Goal: Transaction & Acquisition: Purchase product/service

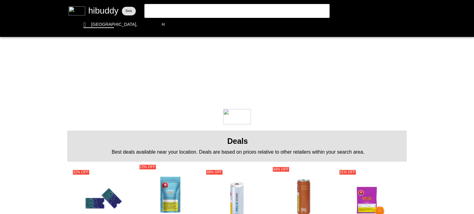
click at [217, 11] on flt-glass-pane at bounding box center [237, 107] width 474 height 214
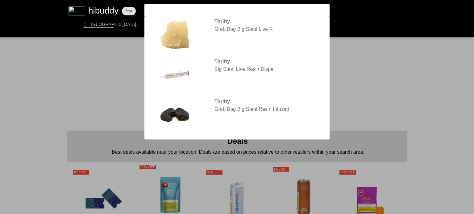
type input "[PERSON_NAME]"
click at [211, 15] on flt-glass-pane at bounding box center [237, 107] width 474 height 214
click at [233, 29] on flt-glass-pane at bounding box center [237, 107] width 474 height 214
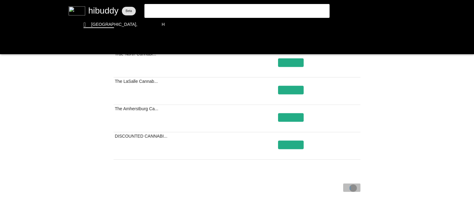
click at [353, 189] on flt-glass-pane at bounding box center [237, 107] width 474 height 214
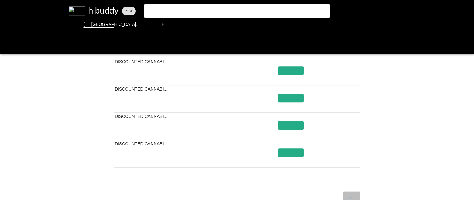
click at [354, 195] on flt-glass-pane at bounding box center [237, 107] width 474 height 214
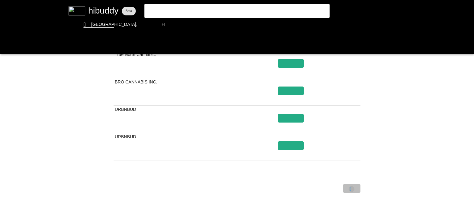
click at [351, 189] on flt-glass-pane at bounding box center [237, 107] width 474 height 214
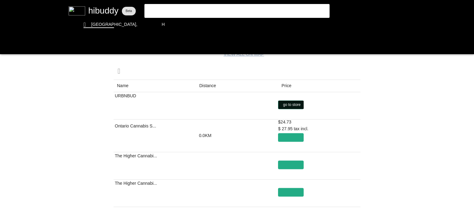
click at [289, 106] on flt-glass-pane at bounding box center [237, 107] width 474 height 214
